Goal: Information Seeking & Learning: Check status

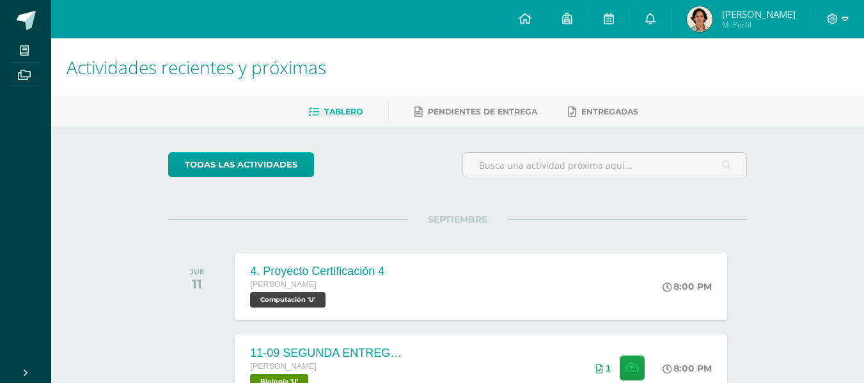
scroll to position [258, 0]
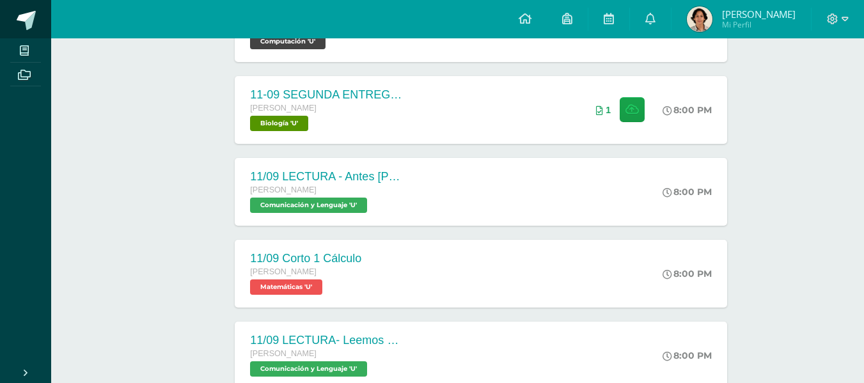
click at [14, 25] on link at bounding box center [25, 19] width 51 height 38
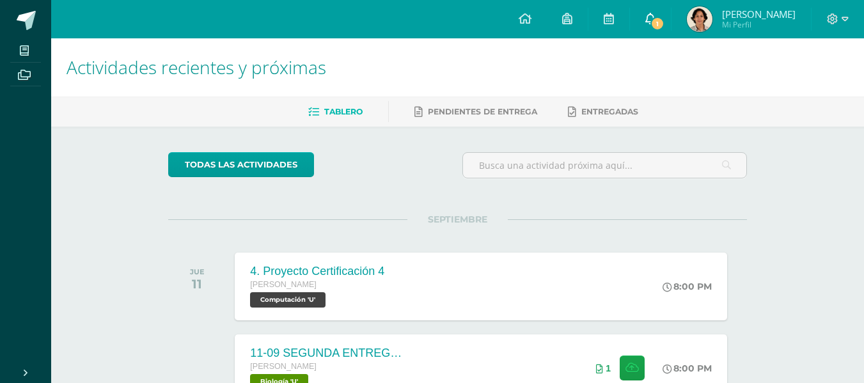
click at [657, 17] on span "1" at bounding box center [658, 24] width 14 height 14
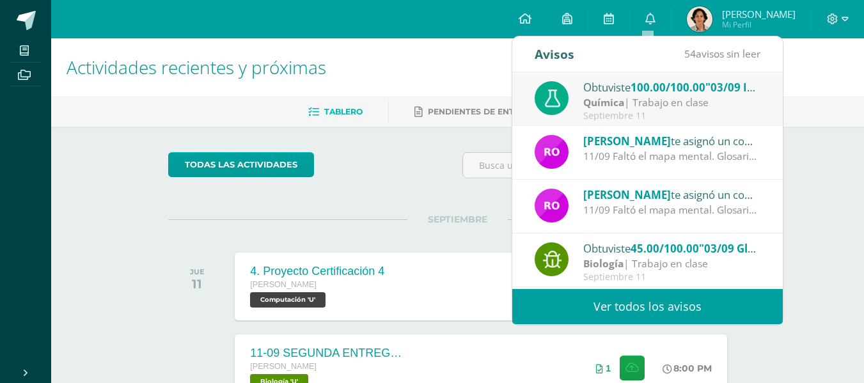
click at [640, 100] on div "Química | Trabajo en clase" at bounding box center [672, 102] width 178 height 15
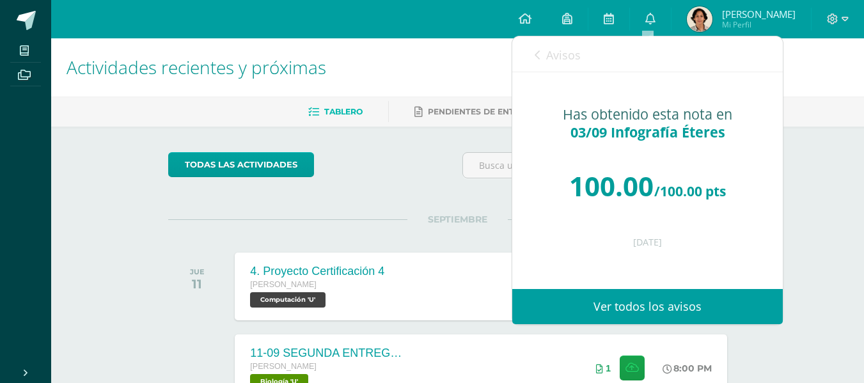
click at [564, 52] on span "Avisos" at bounding box center [563, 54] width 35 height 15
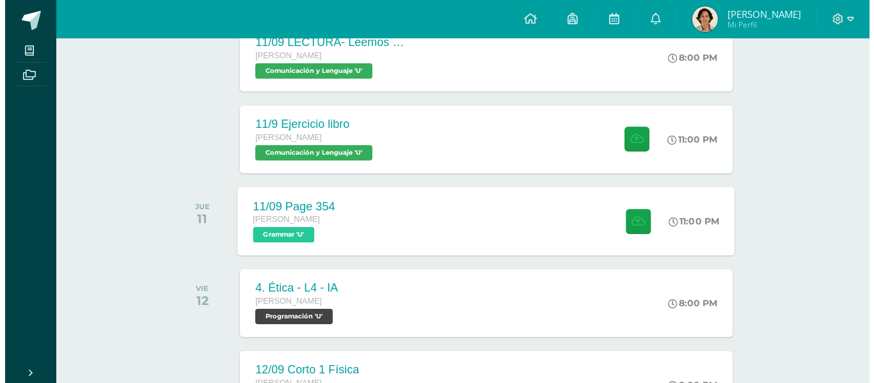
scroll to position [478, 0]
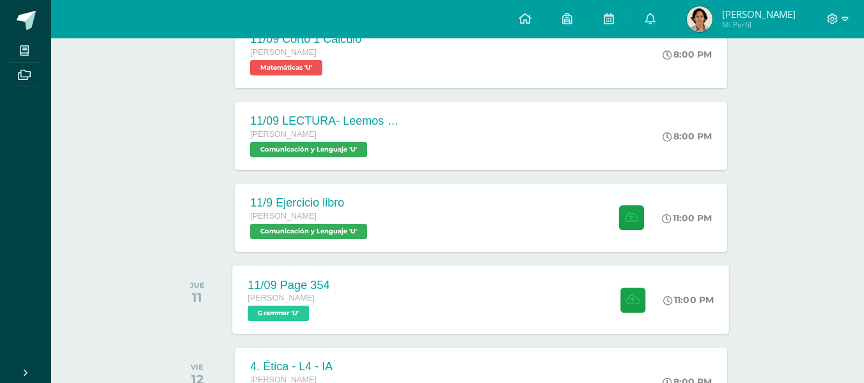
click at [390, 223] on div "11/9 Ejercicio libro [PERSON_NAME] Comunicación y [GEOGRAPHIC_DATA] 'U' 11:00 P…" at bounding box center [481, 218] width 492 height 68
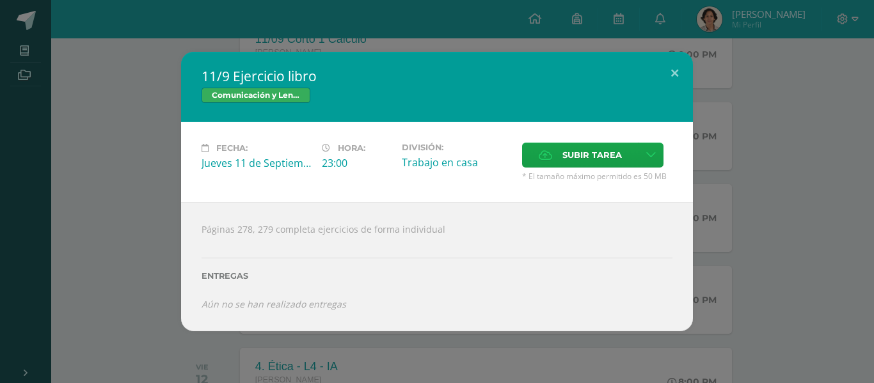
click at [141, 196] on div "11/9 Ejercicio libro Comunicación y [GEOGRAPHIC_DATA] Fecha: [DATE] Hora: 23:00…" at bounding box center [437, 192] width 864 height 280
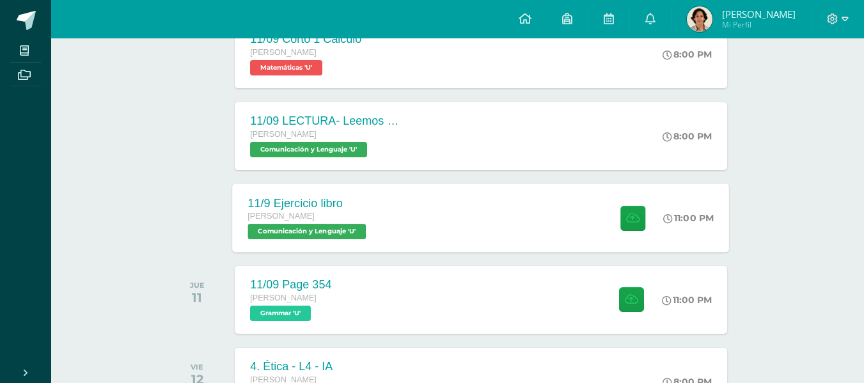
click at [382, 216] on div "11/9 Ejercicio libro [PERSON_NAME] Comunicación y [GEOGRAPHIC_DATA] 'U'" at bounding box center [309, 218] width 152 height 68
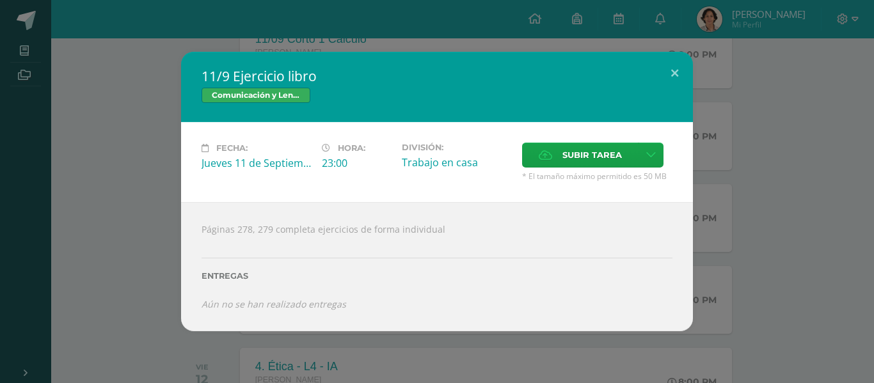
click at [413, 34] on div "11/9 Ejercicio libro Comunicación y [GEOGRAPHIC_DATA] Fecha: [DATE] Hora: 23:00…" at bounding box center [437, 191] width 874 height 383
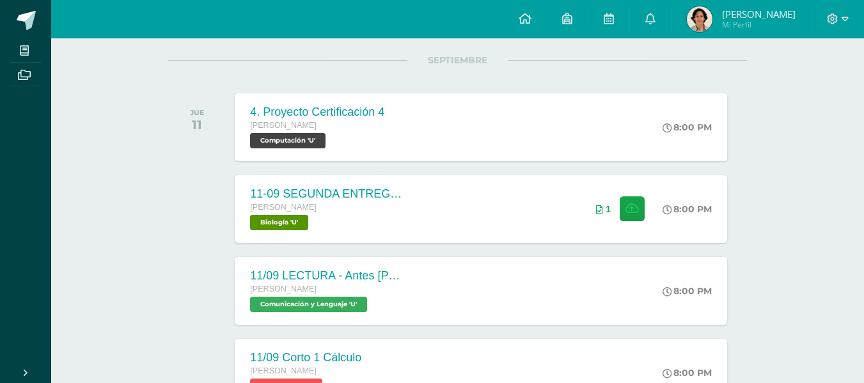
scroll to position [0, 0]
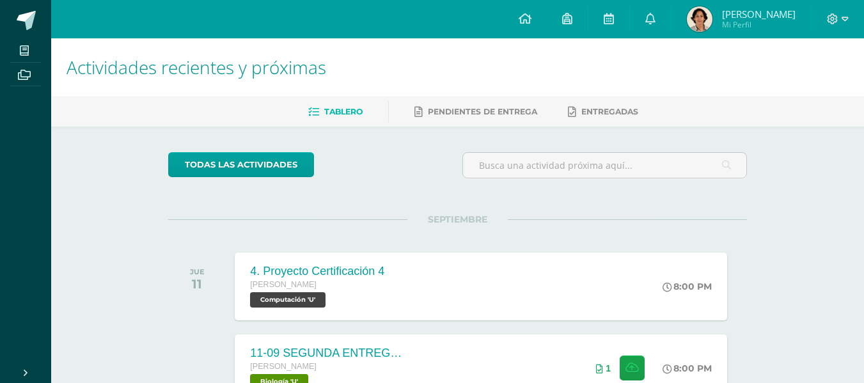
click at [698, 13] on img at bounding box center [700, 19] width 26 height 26
